Goal: Task Accomplishment & Management: Manage account settings

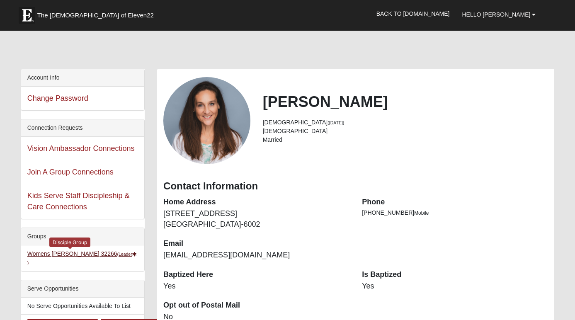
click at [61, 254] on link "Womens [PERSON_NAME] 32266 (Leader )" at bounding box center [82, 258] width 110 height 15
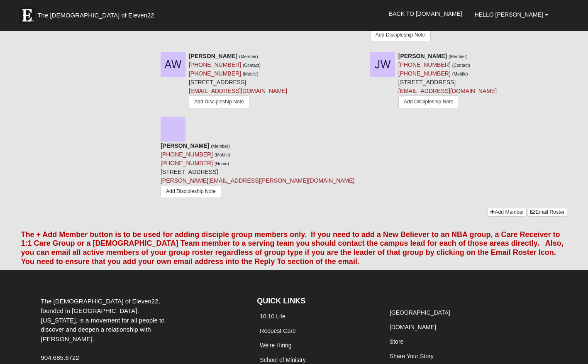
scroll to position [1266, 0]
click at [540, 208] on link "Email Roster" at bounding box center [547, 212] width 39 height 9
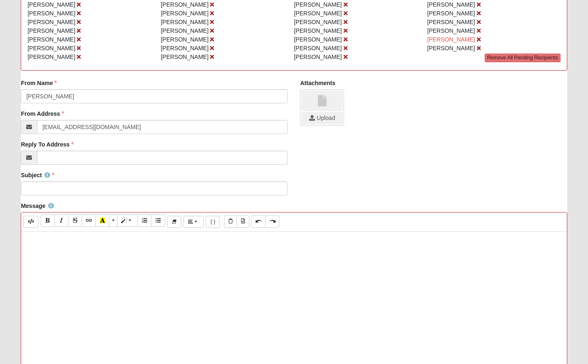
scroll to position [122, 0]
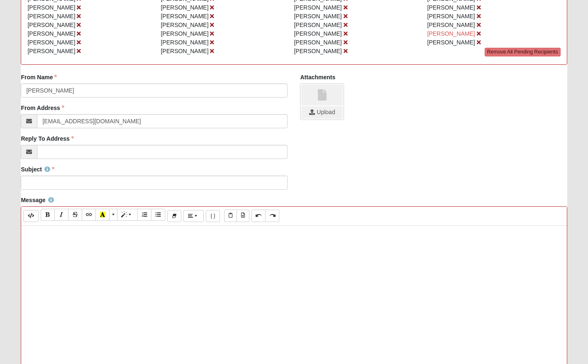
click at [70, 273] on div at bounding box center [293, 350] width 545 height 249
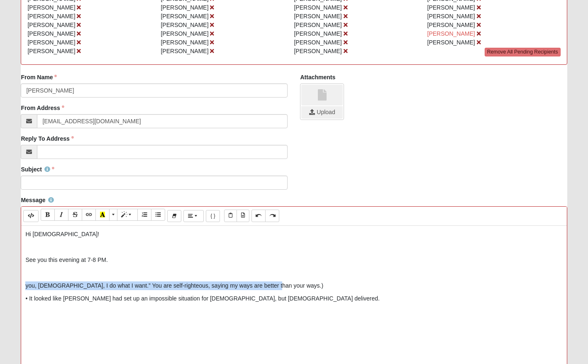
drag, startPoint x: 290, startPoint y: 285, endPoint x: 28, endPoint y: 292, distance: 261.4
click at [14, 284] on form "Hello Karen My Account Log Out Communication Communication Error" at bounding box center [294, 231] width 588 height 684
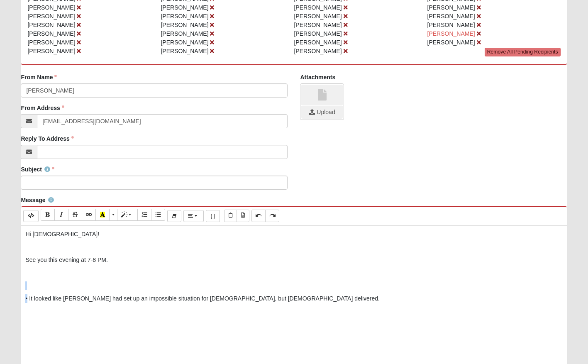
drag, startPoint x: 27, startPoint y: 300, endPoint x: 26, endPoint y: 289, distance: 11.7
click at [26, 289] on div "Hi Ladies! See you this evening at 7-8 PM. • It looked like Elijah had set up a…" at bounding box center [293, 350] width 545 height 249
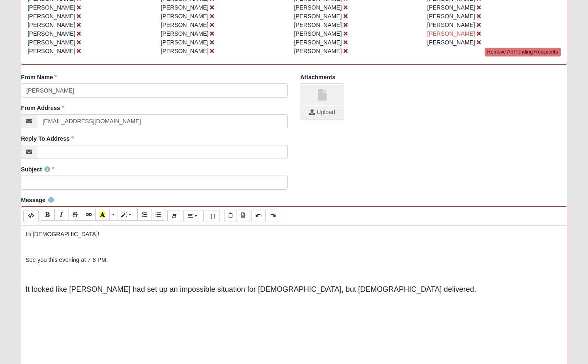
click at [200, 290] on span "It looked like Elijah had set up an impossible situation for God, but God deliv…" at bounding box center [250, 289] width 450 height 8
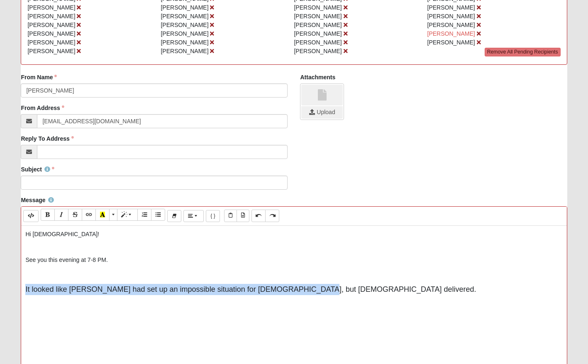
click at [200, 290] on span "It looked like Elijah had set up an impossible situation for God, but God deliv…" at bounding box center [250, 289] width 450 height 8
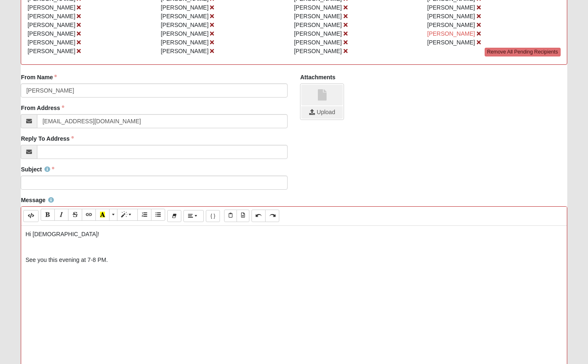
click at [87, 236] on p "Hi Ladies!" at bounding box center [293, 234] width 537 height 9
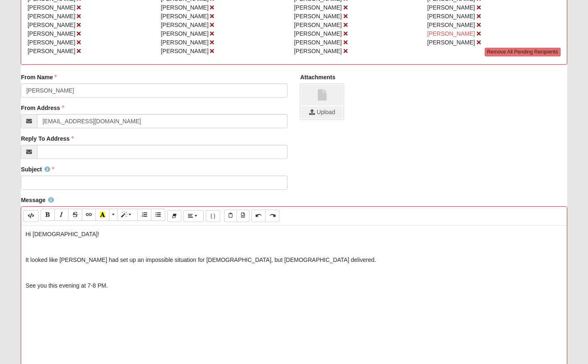
click at [35, 278] on div "Hi Ladies! It looked like Elijah had set up an impossible situation for God, bu…" at bounding box center [293, 350] width 545 height 249
click at [42, 273] on p at bounding box center [293, 272] width 537 height 9
click at [119, 282] on p "See you this evening at 7-8 PM." at bounding box center [293, 285] width 537 height 9
drag, startPoint x: 25, startPoint y: 287, endPoint x: 45, endPoint y: 287, distance: 20.3
click at [26, 287] on div "Hi Ladies! It looked like Elijah had set up an impossible situation for God, bu…" at bounding box center [293, 350] width 545 height 249
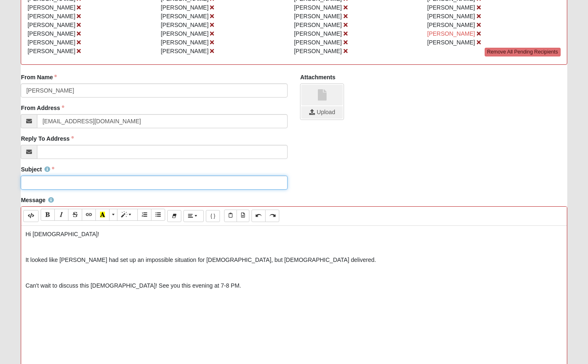
click at [64, 180] on input "Subject" at bounding box center [154, 182] width 267 height 14
click at [27, 185] on input "DG tonight 7-8 PM" at bounding box center [154, 182] width 267 height 14
type input "Reminder - DG tonight 7-8 PM"
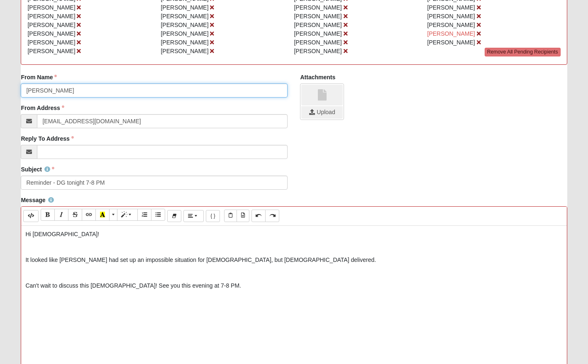
drag, startPoint x: 73, startPoint y: 92, endPoint x: 12, endPoint y: 92, distance: 60.6
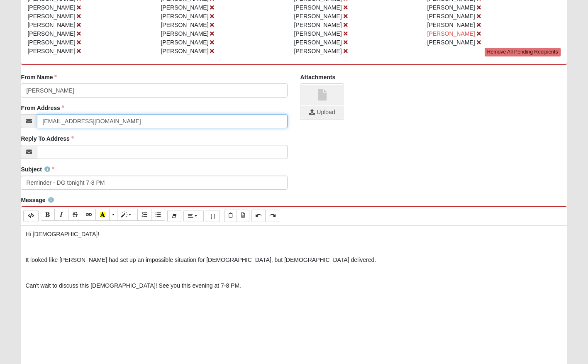
drag, startPoint x: 73, startPoint y: 122, endPoint x: 35, endPoint y: 123, distance: 37.8
paste input "[PERSON_NAME]"
click at [60, 122] on input "Karen Phillips@gmail.com" at bounding box center [162, 121] width 251 height 14
click at [65, 122] on input "KarenLizPhillips@gmail.com" at bounding box center [162, 121] width 251 height 14
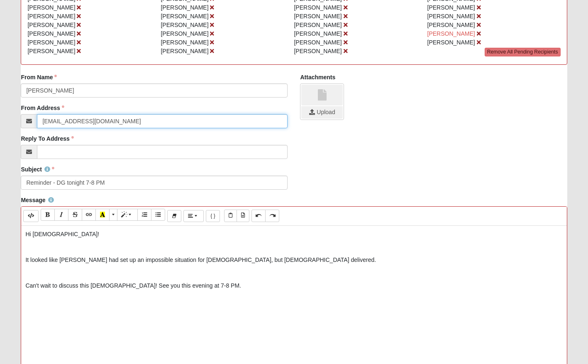
click at [65, 122] on input "KarenLizPhillips@gmail.com" at bounding box center [162, 121] width 251 height 14
type input "KarenLizPhillips@gmail.com"
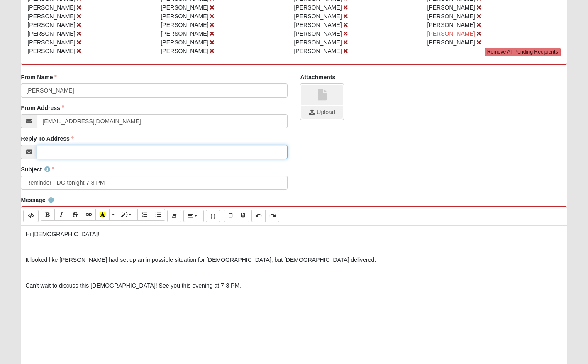
paste input "KarenLizPhillips@gmail.com"
type input "KarenLizPhillips@gmail.com"
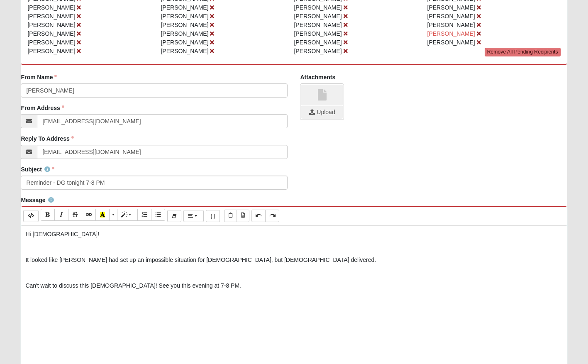
drag, startPoint x: 66, startPoint y: 300, endPoint x: 96, endPoint y: 304, distance: 29.8
click at [67, 300] on p at bounding box center [293, 299] width 537 height 11
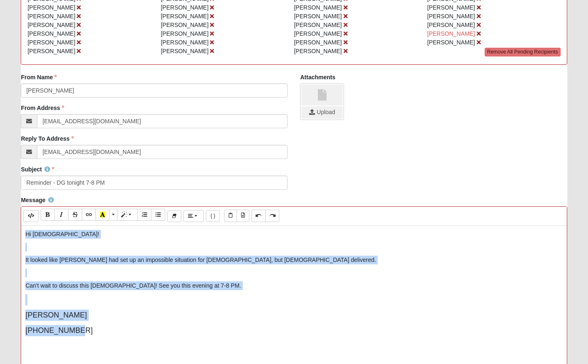
drag, startPoint x: 92, startPoint y: 331, endPoint x: 16, endPoint y: 225, distance: 130.2
click at [16, 225] on div "Message <p>Hi Ladies!&nbsp;</p><p><br></p><p>It looked like Elijah had set up a…" at bounding box center [294, 342] width 558 height 292
click at [49, 213] on icon "Bold (⌘+B)" at bounding box center [47, 215] width 5 height 6
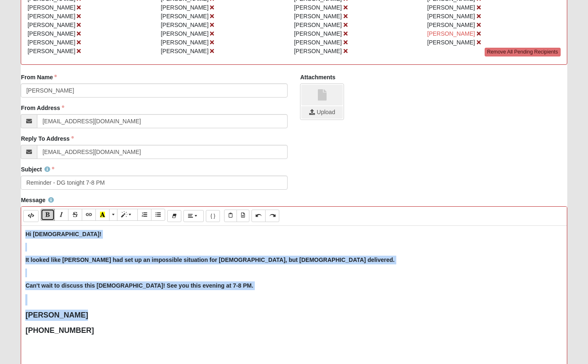
click at [49, 213] on icon "Bold (⌘+B)" at bounding box center [47, 215] width 5 height 6
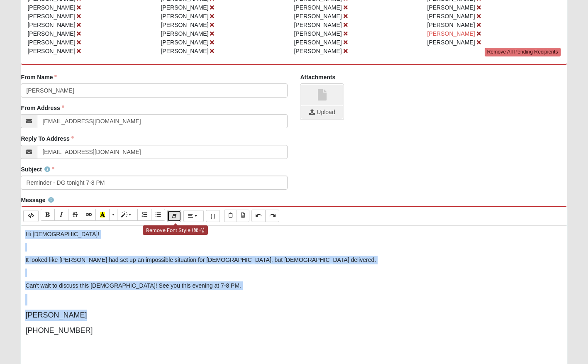
click at [171, 215] on button "Remove Font Style (⌘+\\)" at bounding box center [174, 216] width 14 height 12
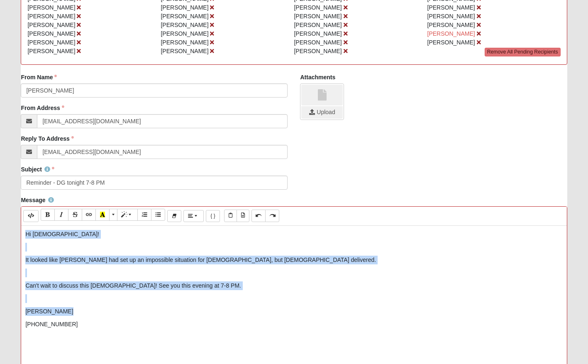
click at [110, 285] on p "Can't wait to discuss this sermon! See you this evening at 7-8 PM." at bounding box center [293, 285] width 537 height 9
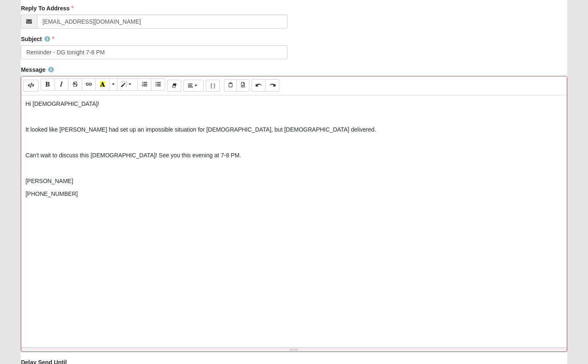
scroll to position [251, 0]
click at [24, 180] on div "Hi Ladies! It looked like Elijah had set up an impossible situation for God, bu…" at bounding box center [293, 220] width 545 height 249
click at [33, 173] on p at bounding box center [293, 169] width 537 height 9
click at [27, 170] on p "Love ya!" at bounding box center [293, 169] width 537 height 9
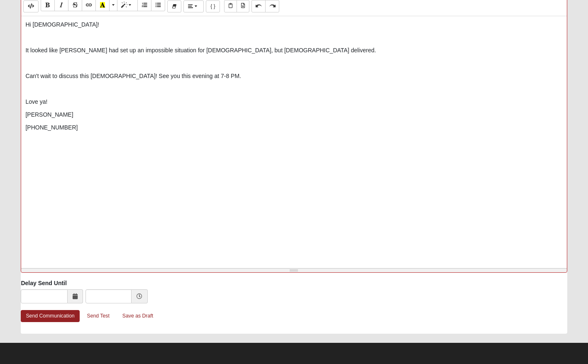
scroll to position [331, 0]
click at [49, 316] on link "Send Communication" at bounding box center [50, 316] width 58 height 12
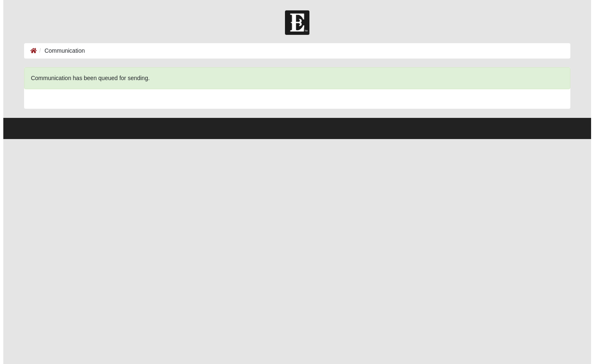
scroll to position [0, 0]
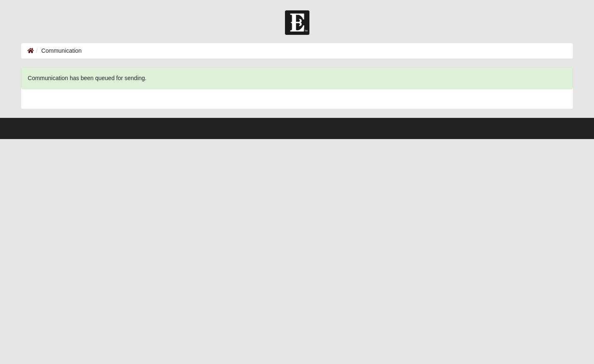
click at [31, 49] on icon at bounding box center [30, 51] width 7 height 6
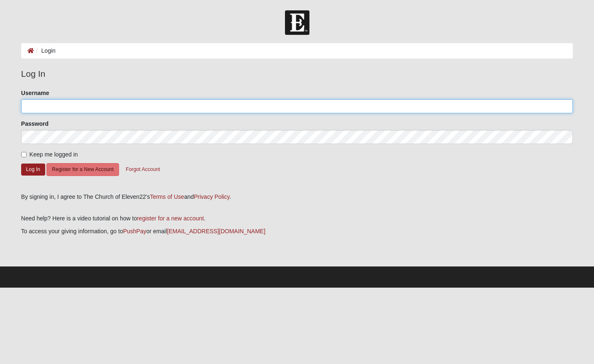
type input "karenelizabethcase@gmail.com"
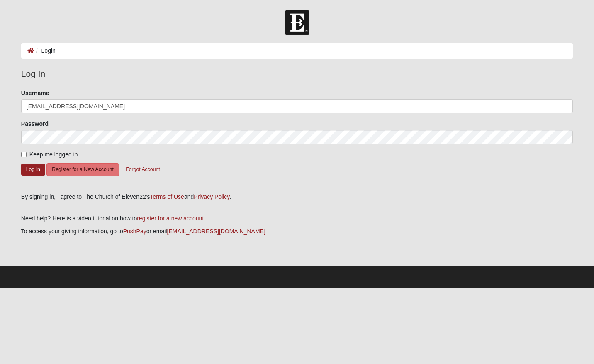
drag, startPoint x: 24, startPoint y: 153, endPoint x: 27, endPoint y: 158, distance: 5.4
click at [24, 153] on input "Keep me logged in" at bounding box center [23, 154] width 5 height 5
checkbox input "true"
click at [32, 169] on button "Log In" at bounding box center [33, 169] width 24 height 12
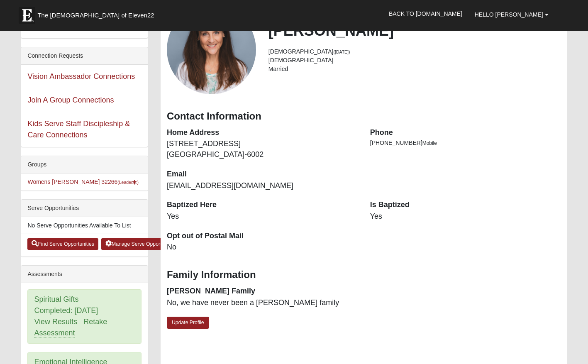
scroll to position [68, 0]
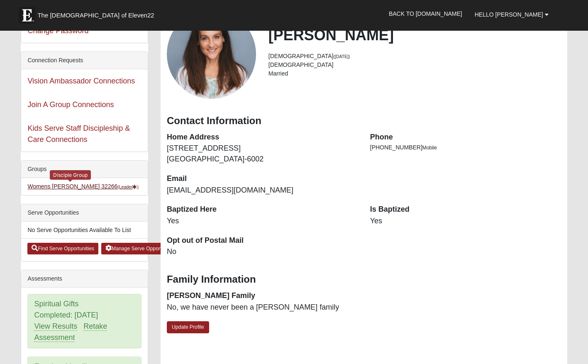
click at [83, 184] on link "Womens [PERSON_NAME] 32266 (Leader )" at bounding box center [82, 186] width 111 height 7
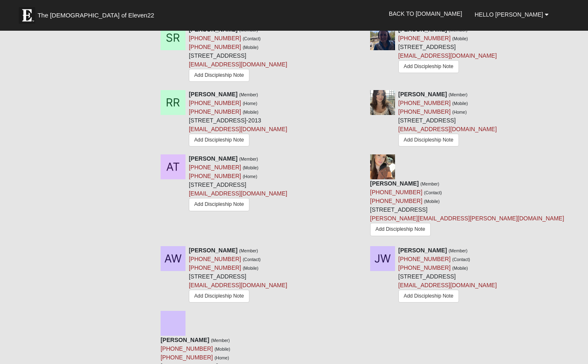
scroll to position [1075, 0]
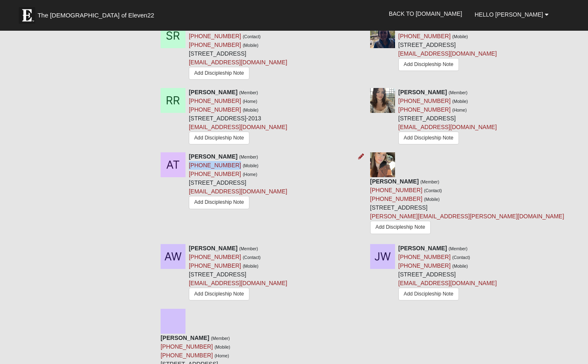
drag, startPoint x: 228, startPoint y: 144, endPoint x: 178, endPoint y: 152, distance: 50.8
click at [189, 152] on div "[PERSON_NAME] (Member) [PHONE_NUMBER] (Mobile) [PHONE_NUMBER] (Home) [STREET_AD…" at bounding box center [238, 181] width 98 height 58
copy link "[PHONE_NUMBER]"
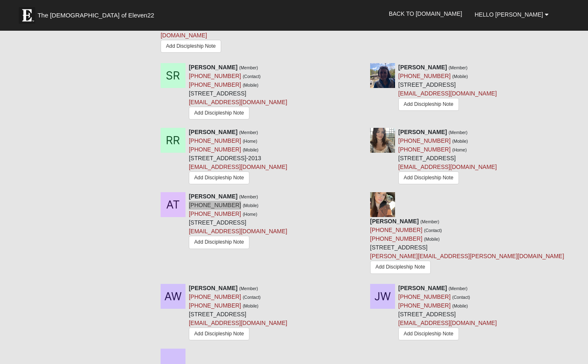
scroll to position [1025, 0]
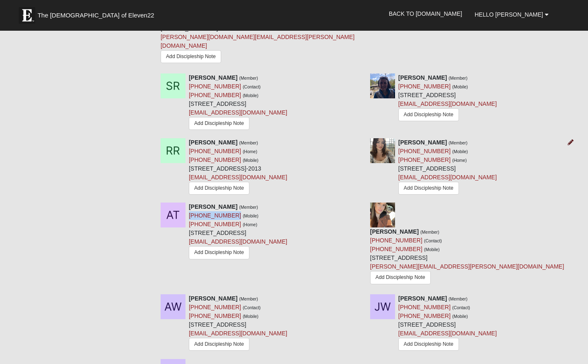
click at [571, 139] on icon at bounding box center [570, 142] width 6 height 6
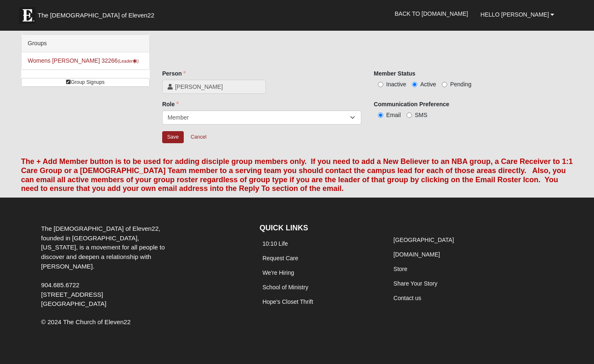
click at [382, 84] on input "Inactive" at bounding box center [380, 84] width 5 height 5
radio input "true"
click at [175, 139] on input "Save" at bounding box center [173, 137] width 22 height 12
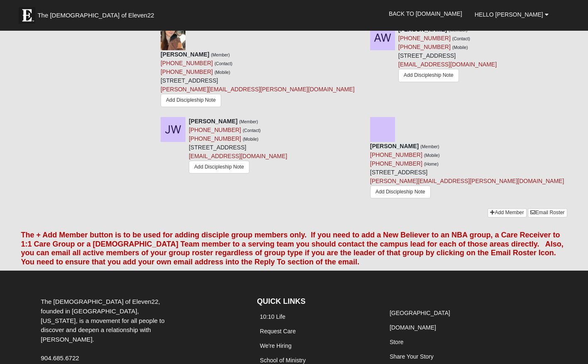
scroll to position [1167, 0]
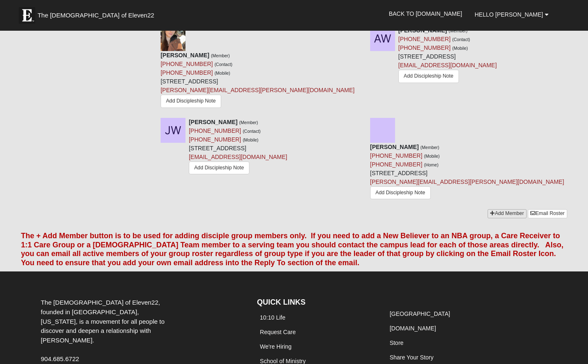
click at [497, 209] on link "Add Member" at bounding box center [506, 213] width 39 height 9
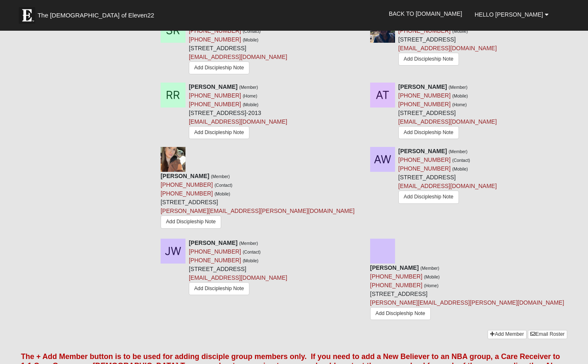
scroll to position [1046, 0]
click at [497, 331] on link "Add Member" at bounding box center [506, 335] width 39 height 9
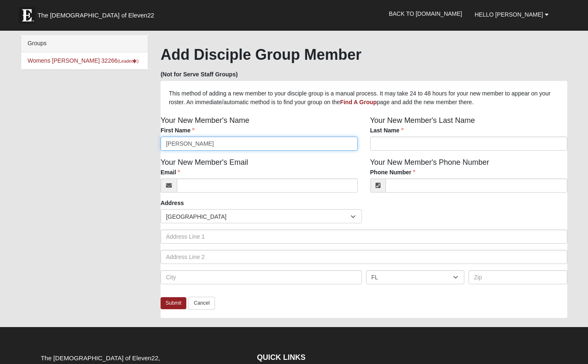
type input "[PERSON_NAME]"
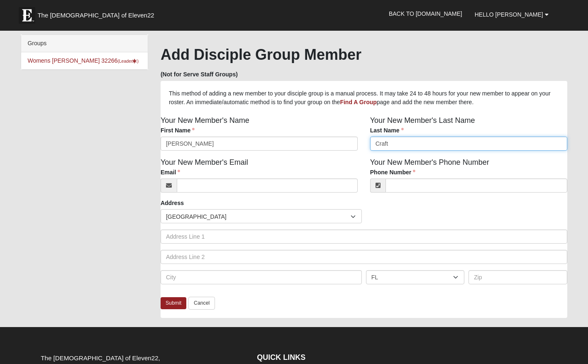
type input "Craft"
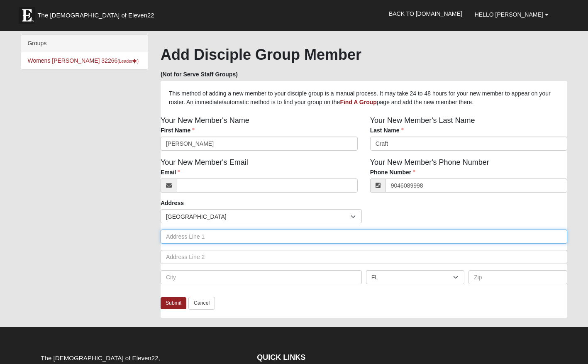
type input "[PHONE_NUMBER]"
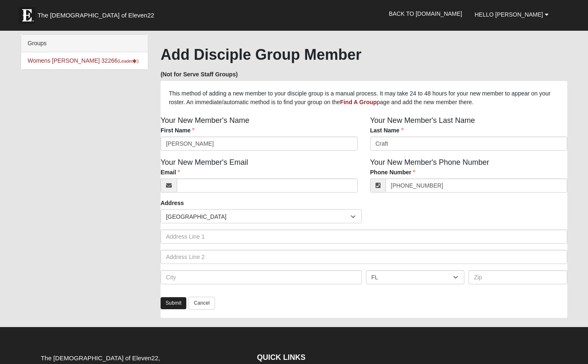
click at [167, 303] on link "Submit" at bounding box center [174, 303] width 26 height 12
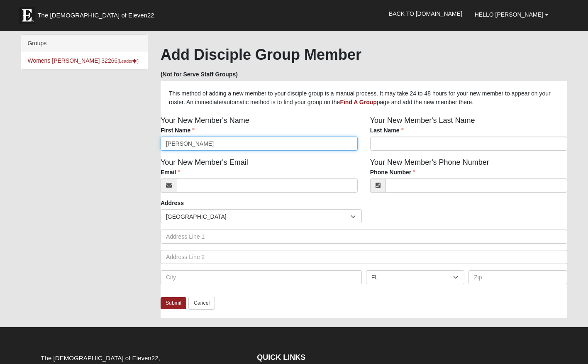
type input "[PERSON_NAME]"
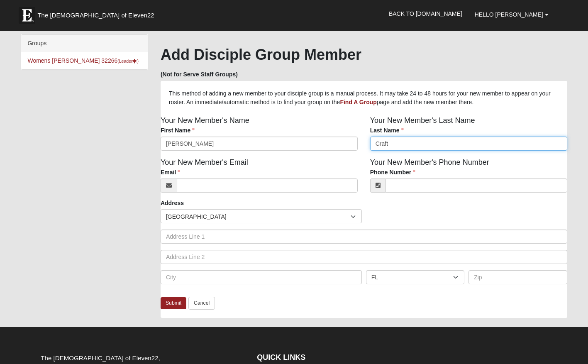
type input "Craft"
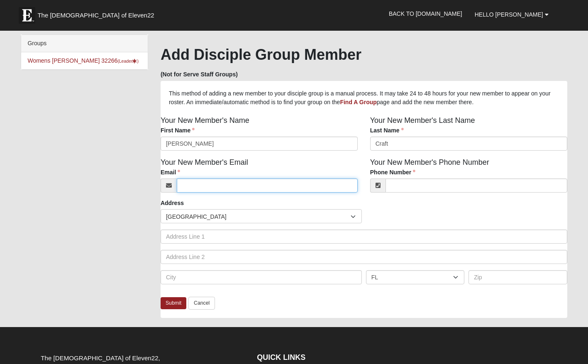
paste input "[EMAIL_ADDRESS][DOMAIN_NAME]"
type input "[EMAIL_ADDRESS][DOMAIN_NAME]"
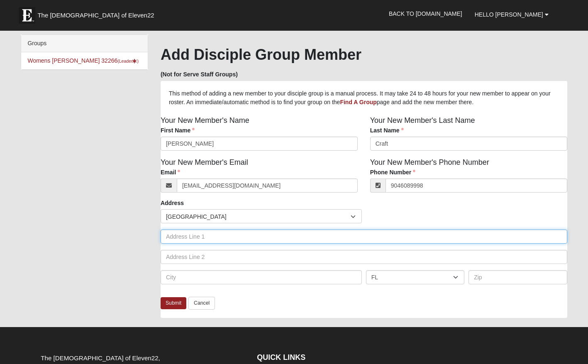
type input "[PHONE_NUMBER]"
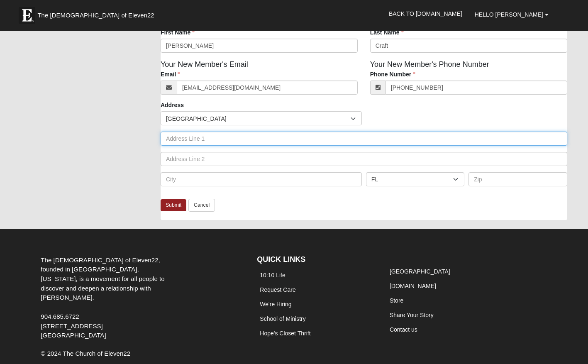
scroll to position [98, 0]
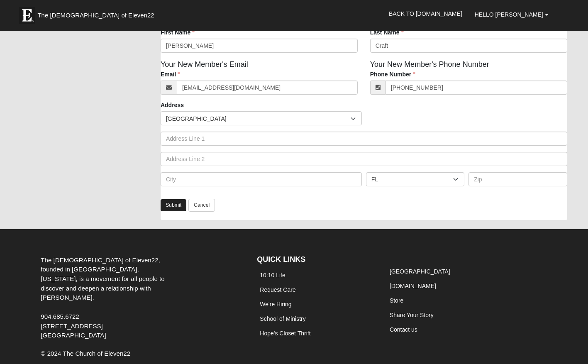
click at [172, 206] on link "Submit" at bounding box center [174, 205] width 26 height 12
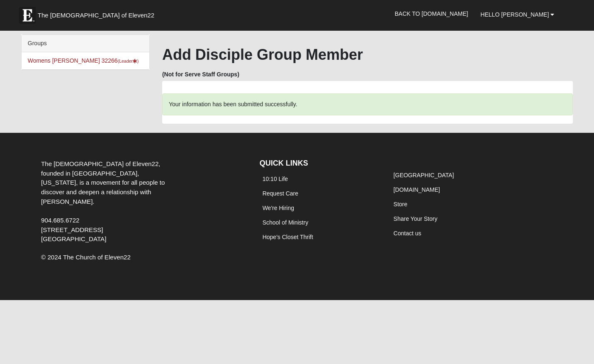
scroll to position [0, 0]
click at [63, 61] on link "Womens Phillips 32266 (Leader )" at bounding box center [83, 60] width 111 height 7
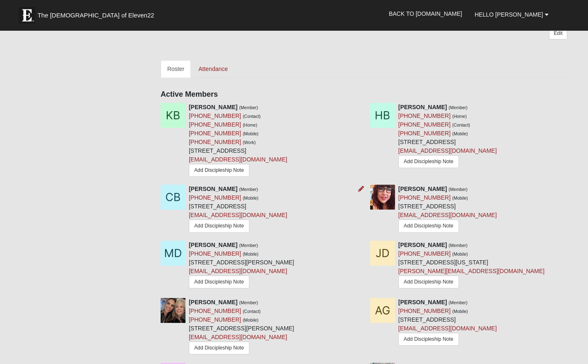
scroll to position [359, 0]
